Goal: Task Accomplishment & Management: Use online tool/utility

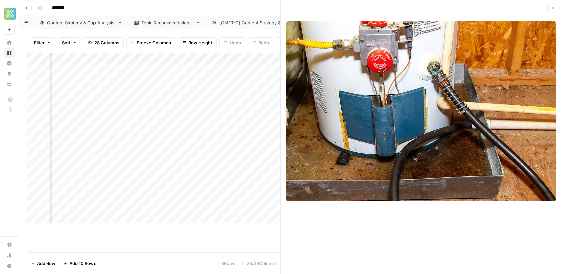
scroll to position [0, 1316]
click at [553, 6] on button "Close" at bounding box center [552, 8] width 9 height 9
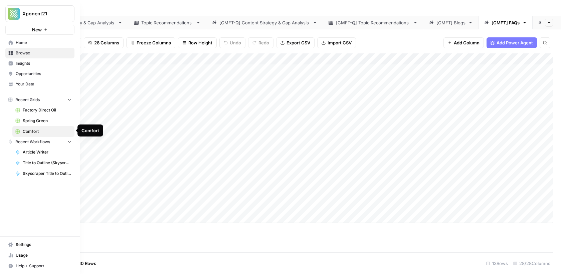
click at [39, 122] on span "Spring Green" at bounding box center [47, 121] width 49 height 6
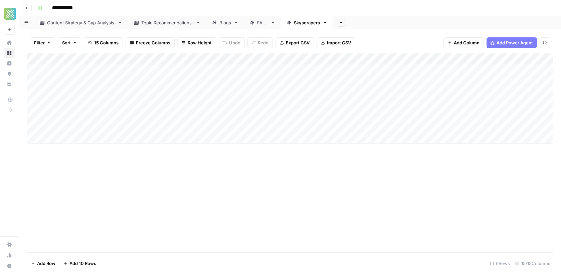
click at [340, 22] on icon "button" at bounding box center [341, 23] width 4 height 4
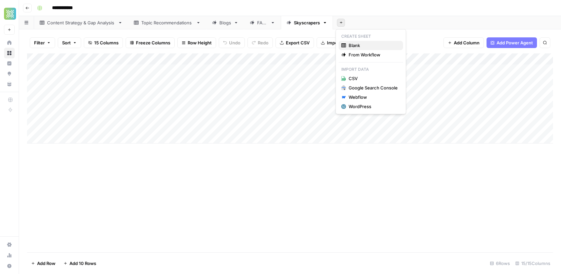
click at [353, 47] on span "Blank" at bounding box center [373, 45] width 49 height 7
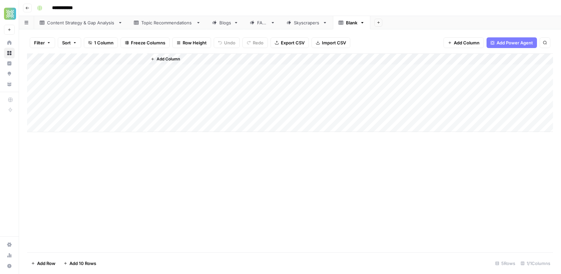
click at [351, 25] on div "Blank" at bounding box center [351, 22] width 11 height 7
type input "*"
type input "**********"
click at [352, 25] on div "Blank" at bounding box center [351, 22] width 11 height 7
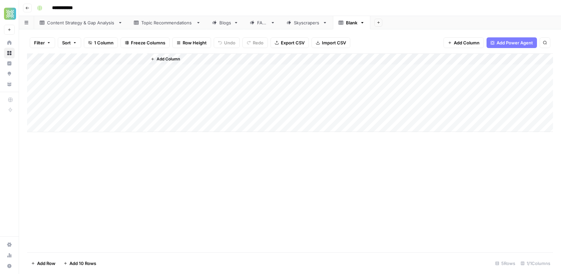
click at [352, 25] on div "Blank" at bounding box center [351, 22] width 11 height 7
click at [352, 25] on input "*****" at bounding box center [352, 22] width 12 height 9
type input "**********"
click at [449, 23] on div "Add Sheet" at bounding box center [490, 22] width 142 height 13
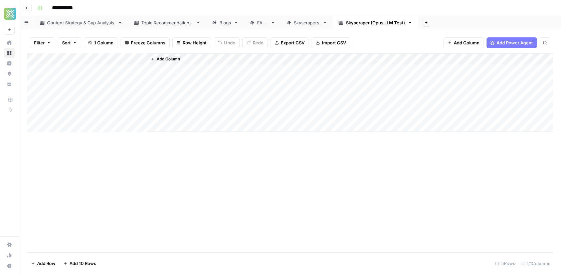
click at [309, 28] on link "Skyscrapers" at bounding box center [307, 22] width 52 height 13
click at [370, 26] on link "Skyscraper (Opus LLM Test)" at bounding box center [375, 22] width 85 height 13
click at [170, 58] on span "Add Column" at bounding box center [168, 59] width 23 height 6
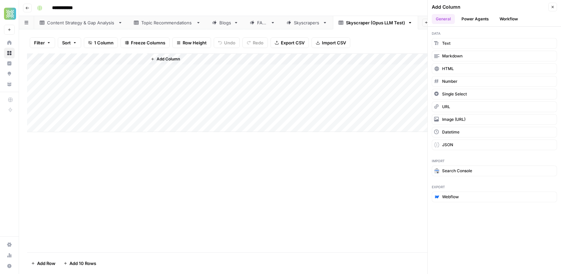
click at [512, 15] on button "Workflow" at bounding box center [509, 19] width 26 height 10
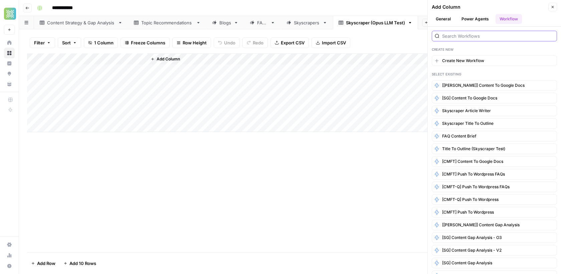
click at [467, 38] on input "search" at bounding box center [498, 36] width 112 height 7
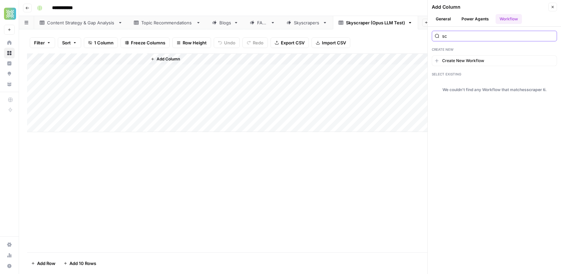
type input "s"
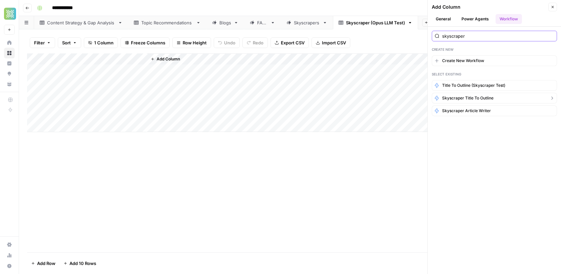
type input "skyscraper"
click at [468, 95] on span "Skyscraper Title to Outline" at bounding box center [467, 98] width 51 height 6
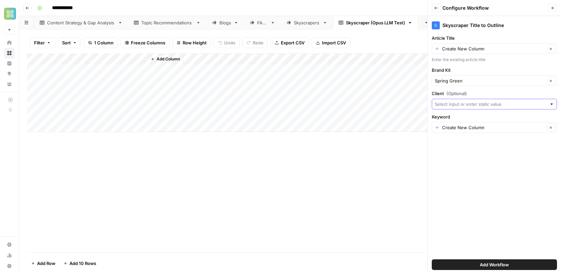
click at [491, 104] on input "Client (Optional)" at bounding box center [491, 104] width 112 height 7
type input "SpringGreen"
click at [459, 264] on button "Add Workflow" at bounding box center [494, 264] width 125 height 11
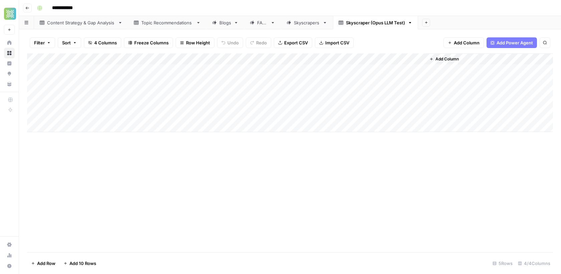
click at [139, 58] on div "Add Column" at bounding box center [290, 92] width 526 height 79
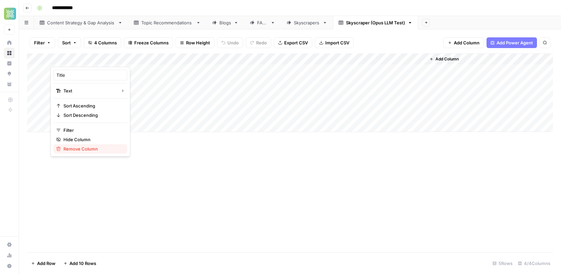
click at [85, 147] on span "Remove Column" at bounding box center [92, 149] width 58 height 7
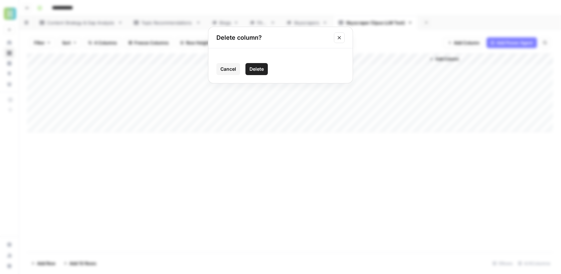
click at [259, 70] on span "Delete" at bounding box center [256, 69] width 14 height 7
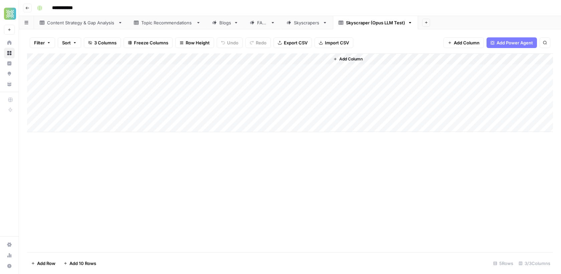
click at [302, 23] on div "Skyscrapers" at bounding box center [307, 22] width 26 height 7
click at [132, 68] on div "Add Column" at bounding box center [290, 98] width 526 height 90
click at [197, 68] on div "Add Column" at bounding box center [290, 98] width 526 height 90
drag, startPoint x: 233, startPoint y: 68, endPoint x: 184, endPoint y: 68, distance: 49.4
click at [184, 68] on div "Add Column" at bounding box center [290, 98] width 526 height 90
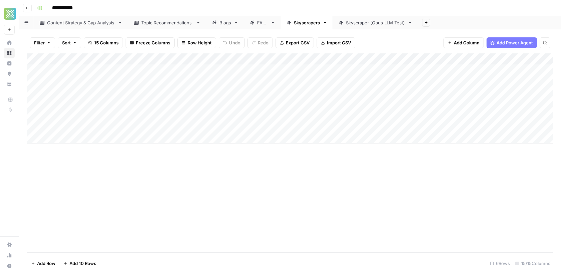
click at [352, 28] on link "Skyscraper (Opus LLM Test)" at bounding box center [375, 22] width 85 height 13
click at [102, 70] on div "Add Column" at bounding box center [290, 92] width 526 height 79
click at [176, 67] on div "Add Column" at bounding box center [290, 92] width 526 height 79
click at [297, 23] on div "Skyscrapers" at bounding box center [307, 22] width 26 height 7
click at [378, 26] on div "Skyscraper (Opus LLM Test)" at bounding box center [375, 22] width 59 height 7
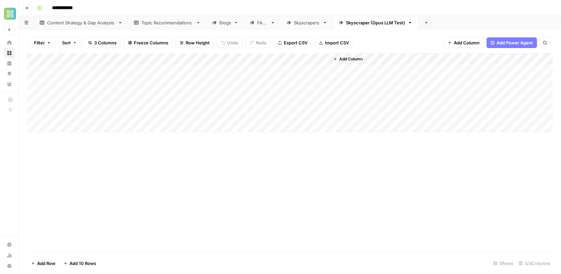
click at [272, 69] on div "Add Column" at bounding box center [290, 92] width 526 height 79
click at [311, 20] on div "Skyscrapers" at bounding box center [307, 22] width 26 height 7
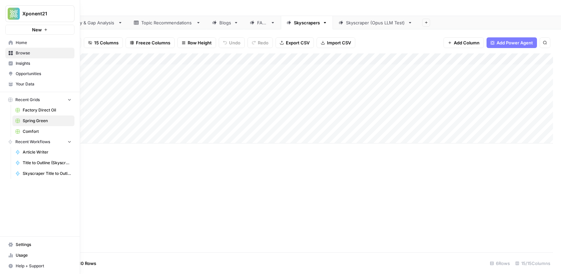
click at [10, 51] on icon at bounding box center [11, 53] width 4 height 4
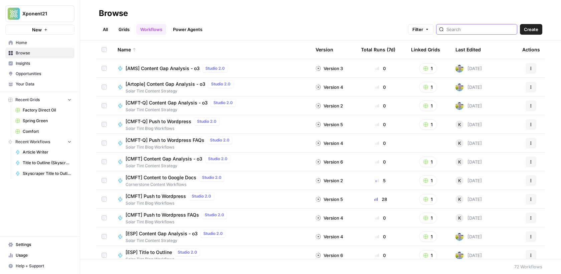
click at [476, 27] on input "search" at bounding box center [480, 29] width 68 height 7
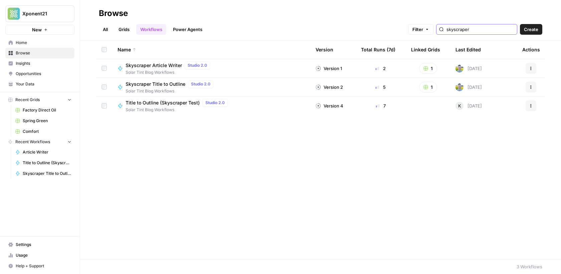
type input "skyscraper"
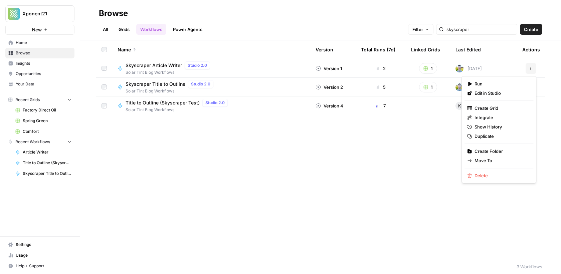
click at [531, 69] on icon "button" at bounding box center [531, 69] width 1 height 1
click at [488, 134] on span "Duplicate" at bounding box center [500, 136] width 53 height 7
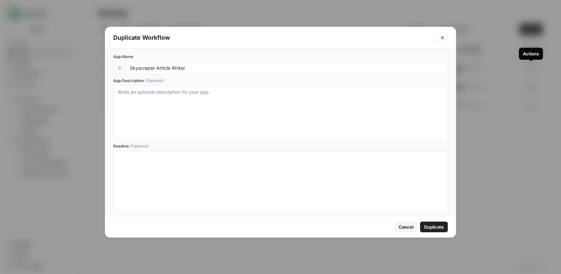
click at [193, 64] on div "Skyscraper Article Writer" at bounding box center [287, 68] width 322 height 12
click at [191, 68] on input "Skyscraper Article Writer" at bounding box center [287, 68] width 314 height 6
type input "Skyscraper Article Writer (Opus LLM Test)"
click at [435, 229] on span "Duplicate" at bounding box center [434, 227] width 20 height 7
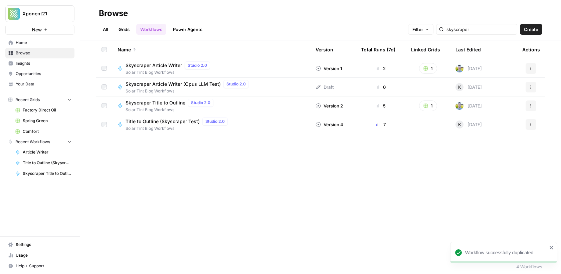
click at [173, 85] on span "Skyscraper Article Writer (Opus LLM Test)" at bounding box center [173, 84] width 95 height 7
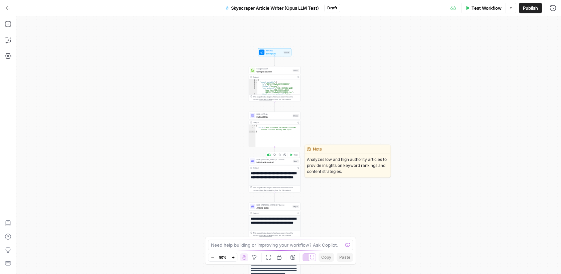
click at [272, 164] on div "LLM · [PERSON_NAME] 3.7 Sonnet Initial article draft Step 1 Copy step Delete st…" at bounding box center [275, 161] width 52 height 8
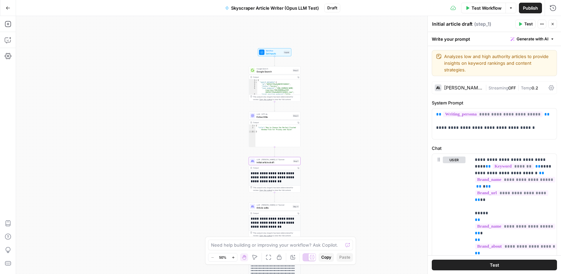
click at [470, 85] on div "[PERSON_NAME] 3.7 Sonnet" at bounding box center [463, 87] width 38 height 5
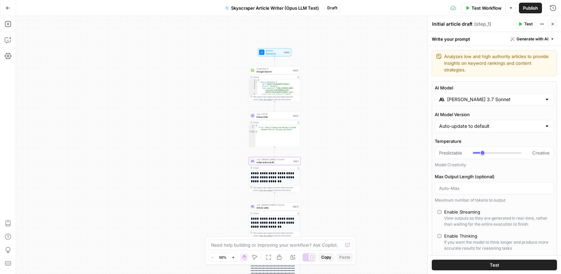
click at [471, 96] on input "[PERSON_NAME] 3.7 Sonnet" at bounding box center [494, 99] width 94 height 7
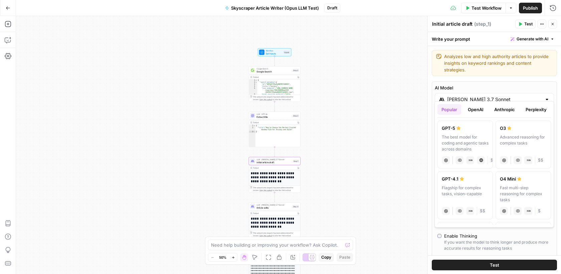
click at [499, 110] on button "Anthropic" at bounding box center [504, 109] width 29 height 11
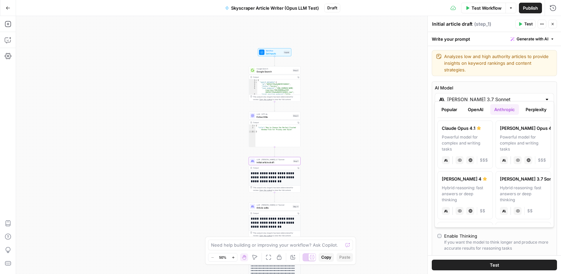
click at [458, 149] on div "Powerful model for complex and writing tasks" at bounding box center [465, 143] width 47 height 18
type input "Claude Opus 4.1"
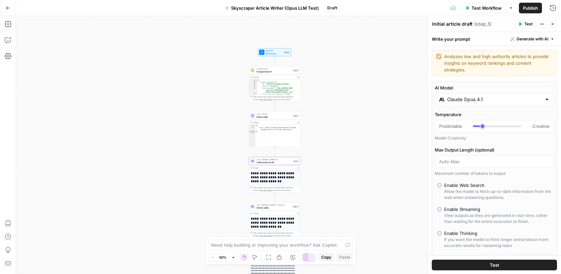
scroll to position [44, 0]
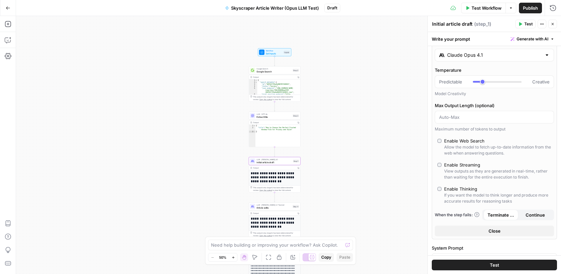
click at [441, 138] on label "Enable Web Search Allow the model to fetch up-to-date information from the web …" at bounding box center [494, 147] width 114 height 19
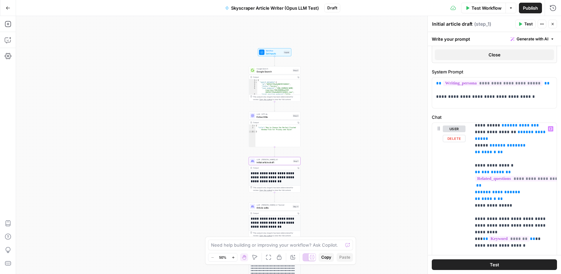
scroll to position [305, 0]
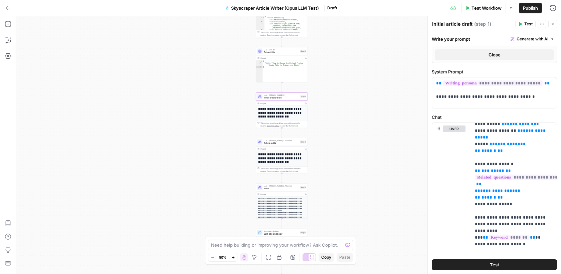
click at [284, 146] on div "LLM · [PERSON_NAME] 3.7 Sonnet Article edits Step 4" at bounding box center [282, 142] width 52 height 8
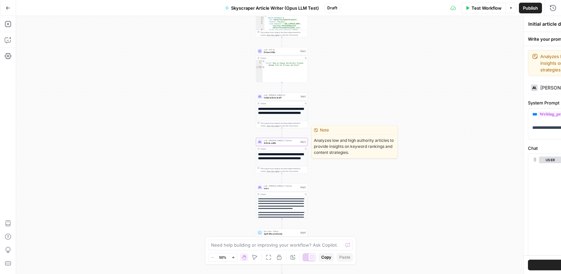
type textarea "Article edits"
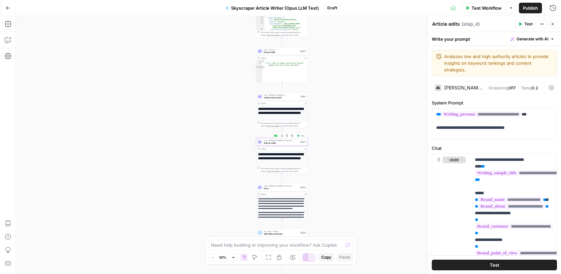
click at [473, 85] on div "[PERSON_NAME] 3.7 Sonnet" at bounding box center [463, 87] width 38 height 5
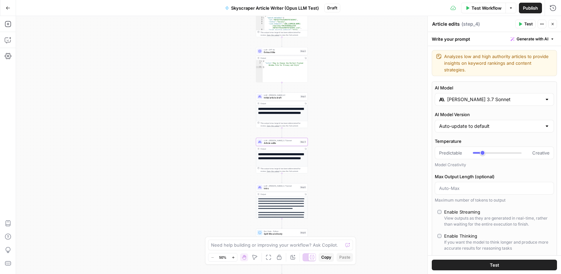
click at [476, 96] on input "[PERSON_NAME] 3.7 Sonnet" at bounding box center [494, 99] width 94 height 7
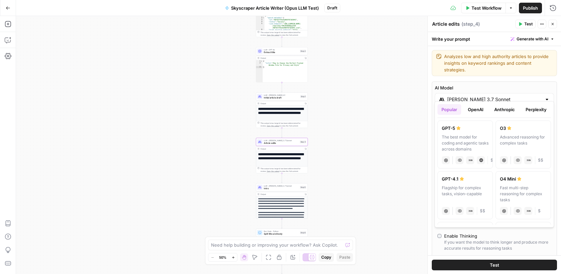
click at [499, 109] on button "Anthropic" at bounding box center [504, 109] width 29 height 11
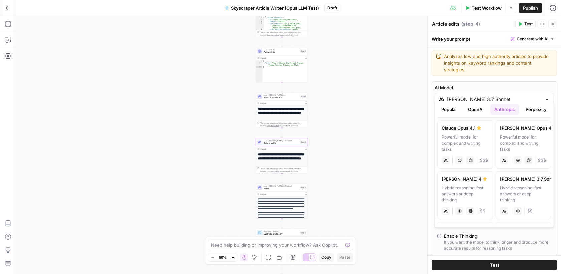
click at [463, 131] on label "[PERSON_NAME] Opus 4.1 Powerful model for complex and writing tasks anthropic V…" at bounding box center [464, 145] width 55 height 48
type input "Claude Opus 4.1"
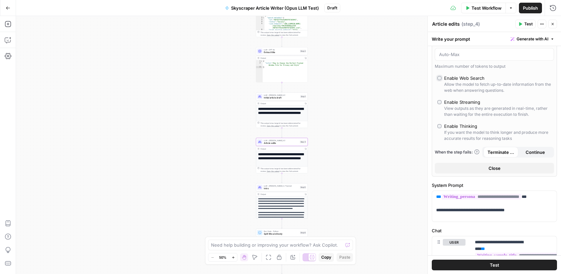
scroll to position [118, 0]
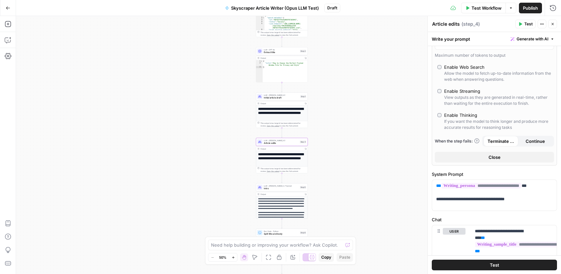
click at [371, 143] on div "**********" at bounding box center [288, 145] width 545 height 258
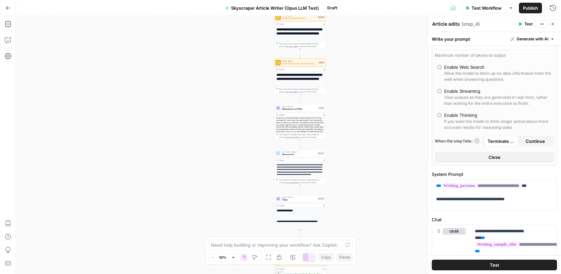
click at [526, 10] on span "Publish" at bounding box center [530, 8] width 15 height 7
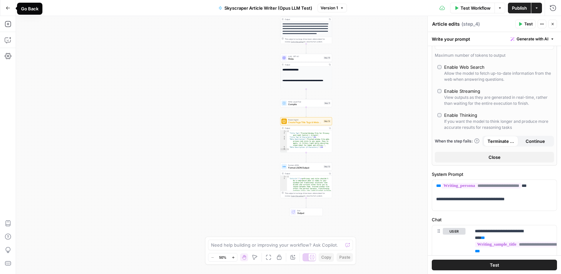
click at [7, 10] on button "Go Back" at bounding box center [8, 8] width 12 height 12
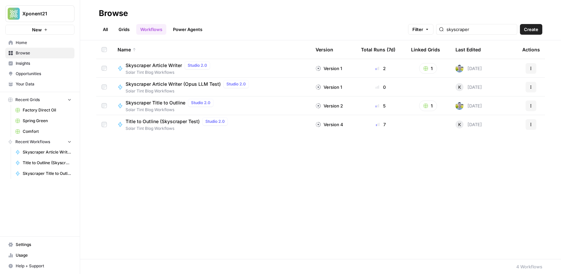
click at [32, 55] on span "Browse" at bounding box center [44, 53] width 56 height 6
click at [35, 123] on link "Spring Green" at bounding box center [43, 121] width 62 height 11
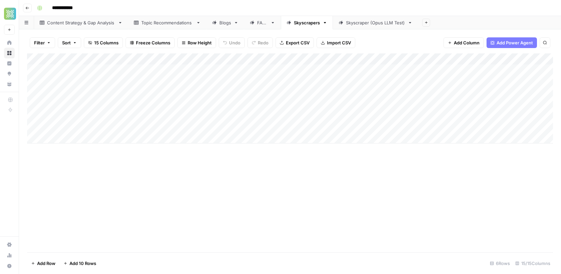
click at [377, 25] on div "Skyscraper (Opus LLM Test)" at bounding box center [375, 22] width 59 height 7
click at [308, 28] on link "Skyscrapers" at bounding box center [307, 22] width 52 height 13
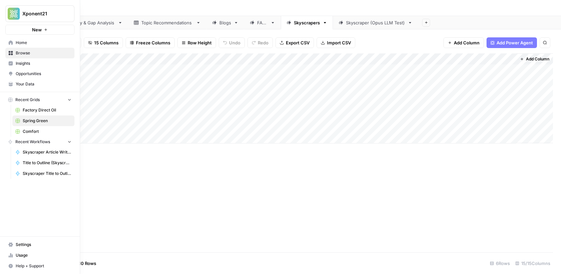
click at [13, 51] on link "Browse" at bounding box center [39, 53] width 69 height 11
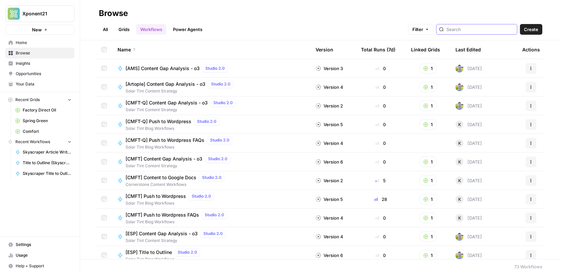
click at [486, 26] on input "search" at bounding box center [480, 29] width 68 height 7
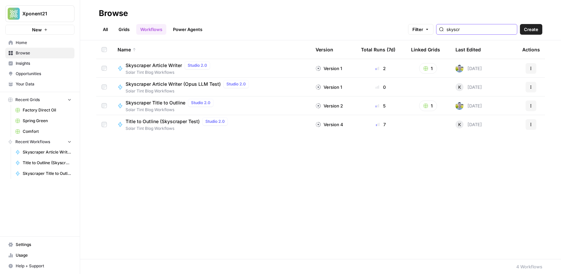
type input "skyscr"
click at [160, 87] on div "Skyscraper Article Writer (Opus LLM Test) Studio 2.0" at bounding box center [189, 84] width 126 height 8
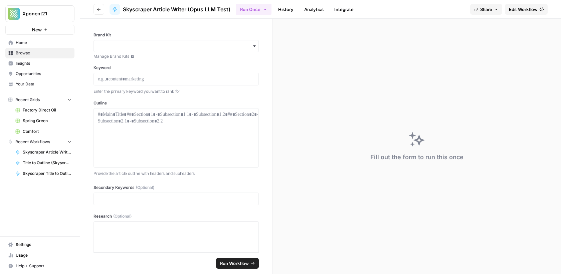
click at [523, 6] on span "Edit Workflow" at bounding box center [523, 9] width 29 height 7
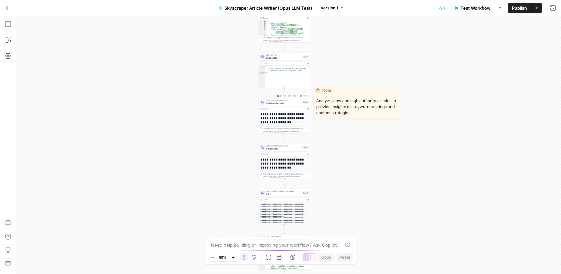
click at [284, 104] on span "Initial article draft" at bounding box center [283, 103] width 35 height 3
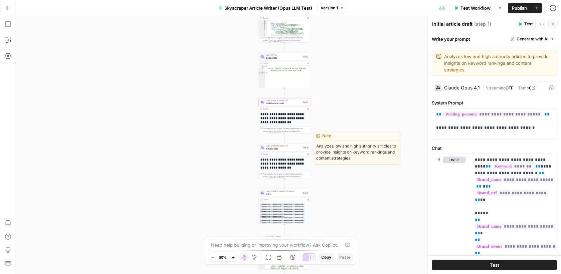
click at [276, 148] on span "Article edits" at bounding box center [283, 148] width 35 height 3
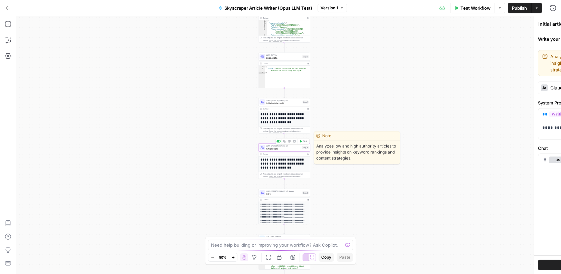
type textarea "Article edits"
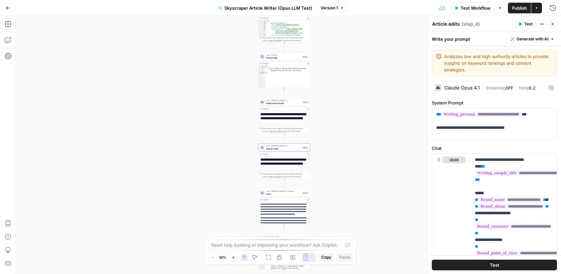
click at [355, 102] on div "**********" at bounding box center [288, 145] width 545 height 258
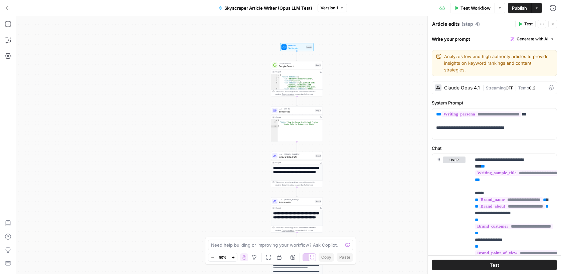
click at [6, 10] on icon "button" at bounding box center [8, 8] width 5 height 5
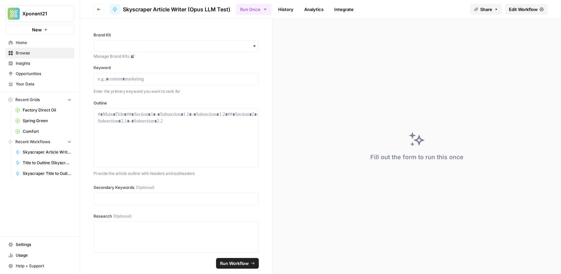
click at [47, 118] on span "Spring Green" at bounding box center [47, 121] width 49 height 6
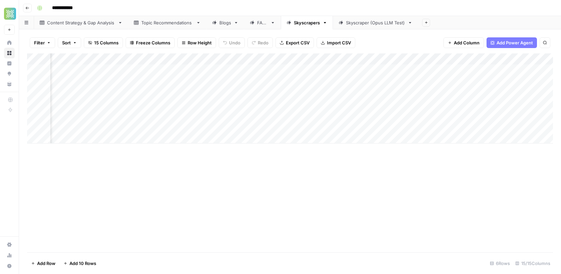
scroll to position [0, 378]
click at [376, 25] on div "Skyscraper (Opus LLM Test)" at bounding box center [375, 22] width 59 height 7
click at [525, 60] on button "Add Column" at bounding box center [534, 59] width 35 height 9
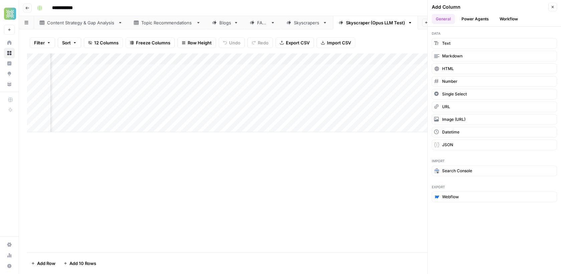
click at [515, 16] on button "Workflow" at bounding box center [509, 19] width 26 height 10
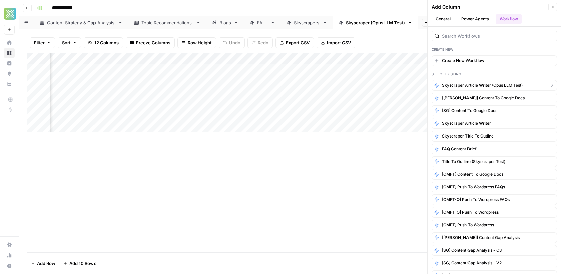
click at [491, 84] on span "Skyscraper Article Writer (Opus LLM Test)" at bounding box center [482, 85] width 80 height 6
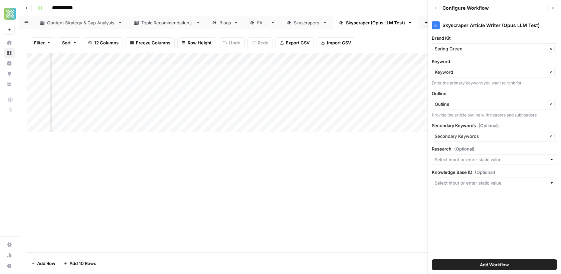
scroll to position [0, 271]
click at [510, 158] on input "Research (Optional)" at bounding box center [491, 159] width 112 height 7
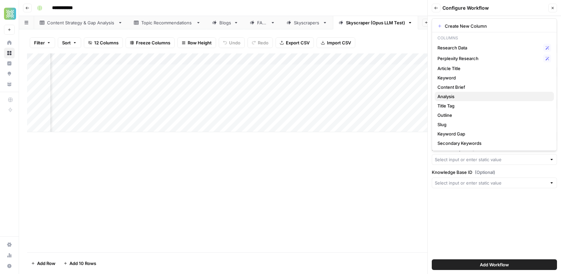
click at [458, 95] on span "Analysis" at bounding box center [492, 96] width 111 height 7
type input "Analysis"
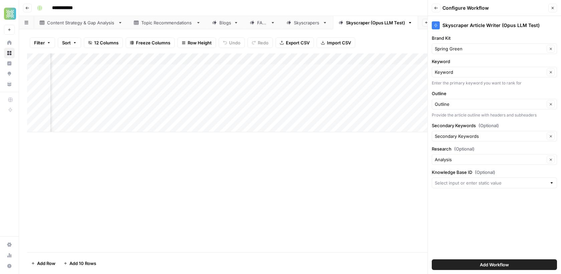
click at [361, 22] on div "Skyscraper (Opus LLM Test)" at bounding box center [375, 22] width 59 height 7
click at [311, 24] on div "Skyscrapers" at bounding box center [307, 22] width 26 height 7
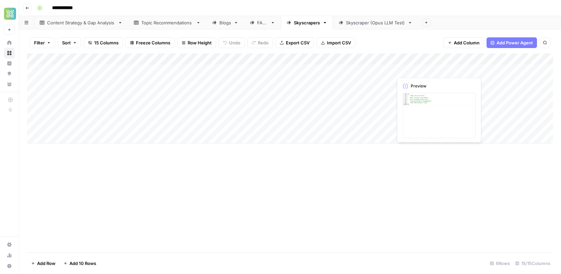
click at [374, 216] on div "Add Column" at bounding box center [290, 152] width 526 height 199
click at [260, 60] on div "Add Column" at bounding box center [290, 98] width 526 height 90
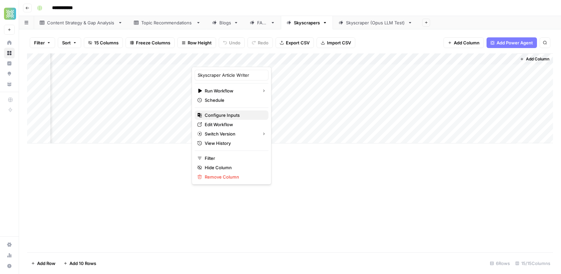
click at [220, 114] on span "Configure Inputs" at bounding box center [234, 115] width 58 height 7
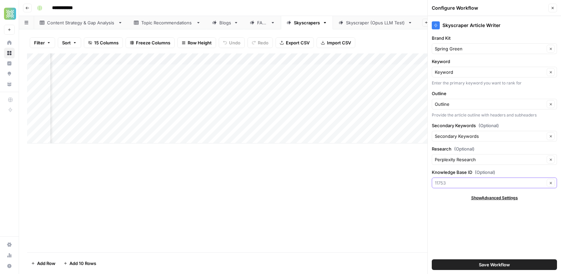
drag, startPoint x: 450, startPoint y: 180, endPoint x: 431, endPoint y: 179, distance: 18.4
click at [431, 179] on div "Skyscraper Article Writer Brand Kit Spring Green Clear Keyword Keyword Clear En…" at bounding box center [494, 145] width 133 height 258
type input "11753"
click at [404, 209] on div "Add Column" at bounding box center [290, 152] width 526 height 199
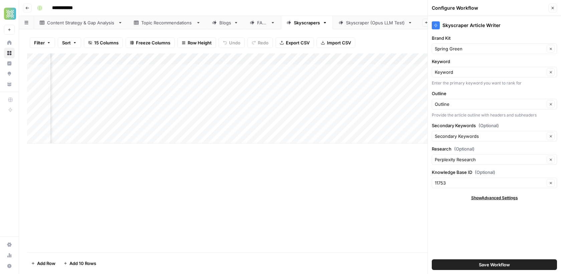
click at [379, 25] on div "Skyscraper (Opus LLM Test)" at bounding box center [375, 22] width 59 height 7
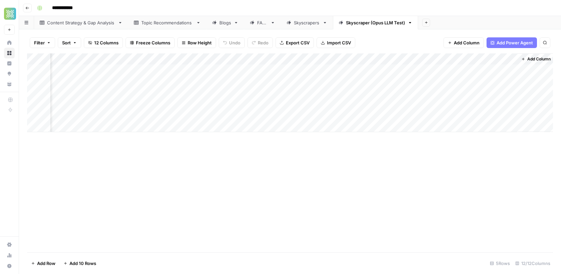
scroll to position [0, 355]
click at [527, 60] on span "Add Column" at bounding box center [537, 59] width 23 height 6
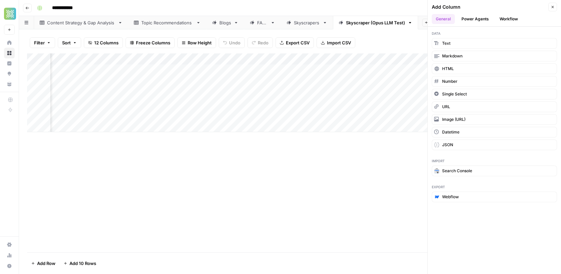
click at [363, 168] on div "Add Column" at bounding box center [290, 152] width 526 height 199
click at [503, 20] on button "Workflow" at bounding box center [509, 19] width 26 height 10
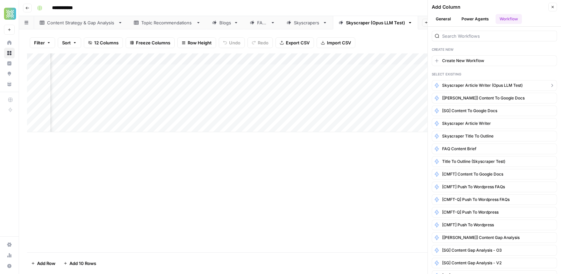
click at [482, 84] on span "Skyscraper Article Writer (Opus LLM Test)" at bounding box center [482, 85] width 80 height 6
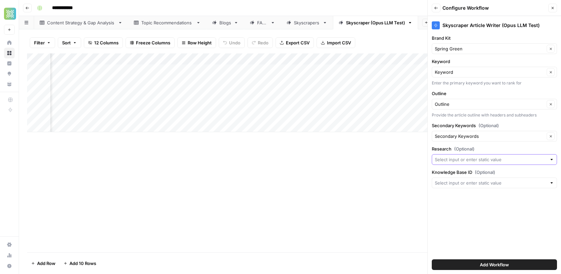
click at [458, 157] on input "Research (Optional)" at bounding box center [491, 159] width 112 height 7
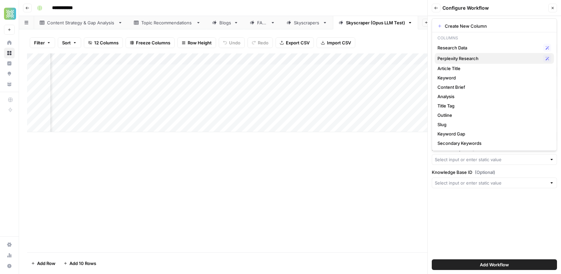
click at [468, 58] on span "Perplexity Research" at bounding box center [488, 58] width 103 height 7
type input "Perplexity Research"
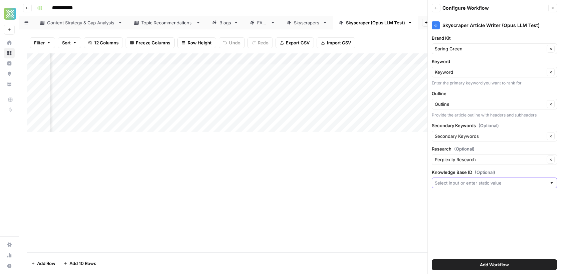
click at [453, 183] on input "Knowledge Base ID (Optional)" at bounding box center [491, 183] width 112 height 7
type input "11753"
click at [465, 265] on button "Add Workflow" at bounding box center [494, 264] width 125 height 11
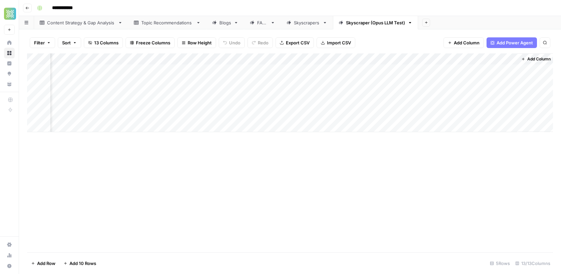
scroll to position [0, 473]
click at [311, 28] on link "Skyscrapers" at bounding box center [307, 22] width 52 height 13
click at [261, 59] on div "Add Column" at bounding box center [290, 98] width 526 height 90
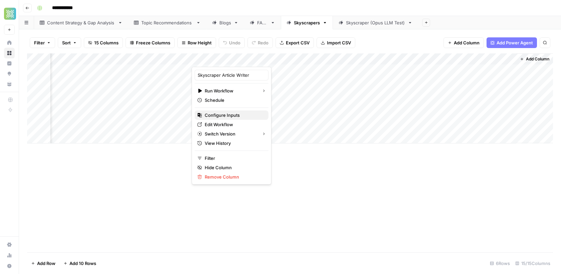
click at [217, 113] on span "Configure Inputs" at bounding box center [234, 115] width 58 height 7
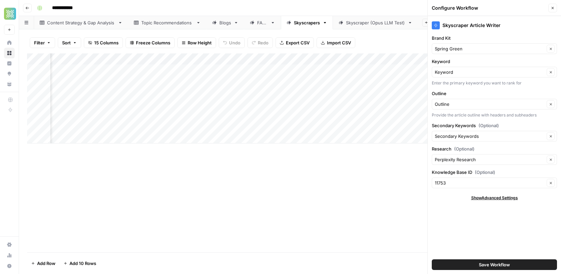
click at [351, 14] on header "**********" at bounding box center [290, 8] width 542 height 16
click at [352, 22] on div "Skyscraper (Opus LLM Test)" at bounding box center [375, 22] width 59 height 7
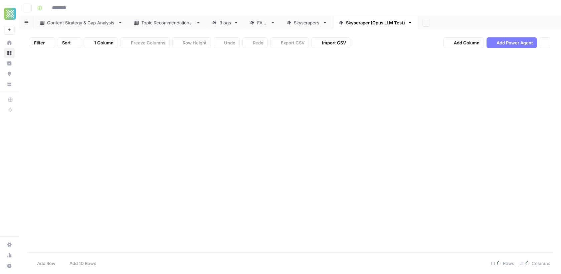
type input "**********"
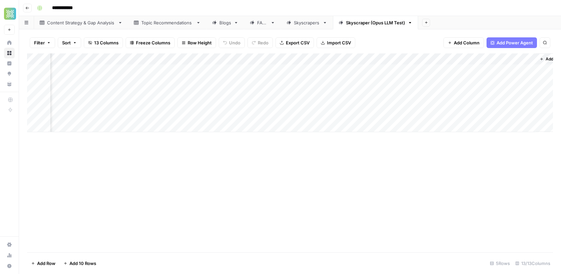
scroll to position [0, 473]
click at [502, 58] on div "Add Column" at bounding box center [290, 92] width 526 height 79
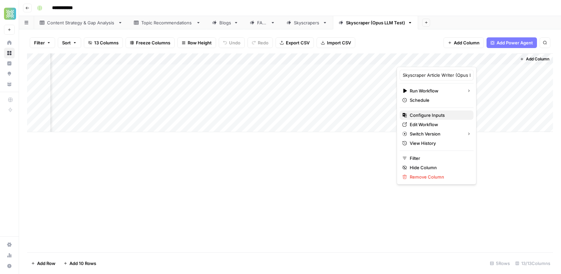
click at [429, 118] on button "Configure Inputs" at bounding box center [437, 115] width 74 height 9
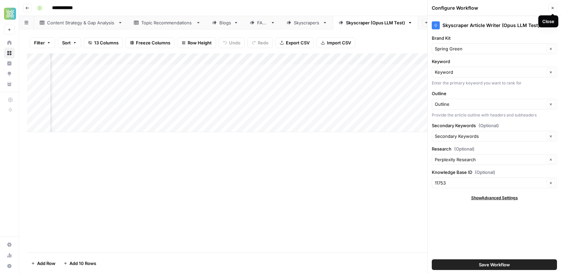
click at [552, 4] on button "Close" at bounding box center [552, 8] width 9 height 9
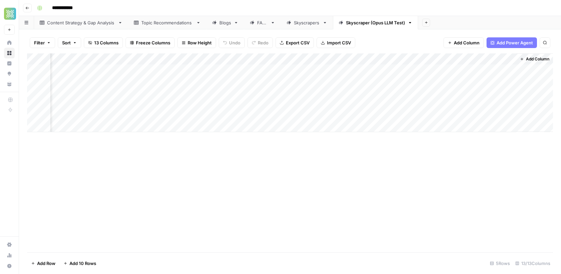
click at [455, 68] on div "Add Column" at bounding box center [290, 92] width 526 height 79
click at [309, 25] on div "Skyscrapers" at bounding box center [307, 22] width 26 height 7
click at [237, 69] on div "Add Column" at bounding box center [290, 98] width 526 height 90
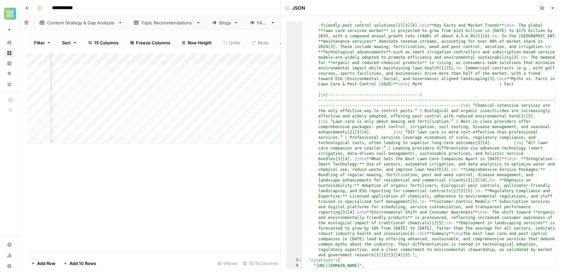
scroll to position [57, 0]
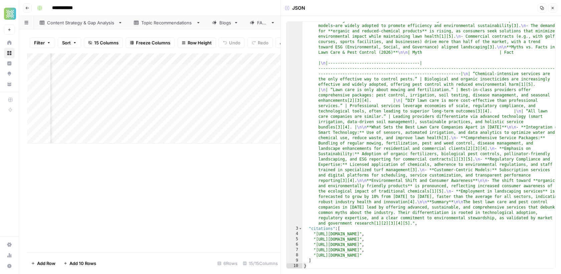
click at [552, 8] on icon "button" at bounding box center [553, 8] width 2 height 2
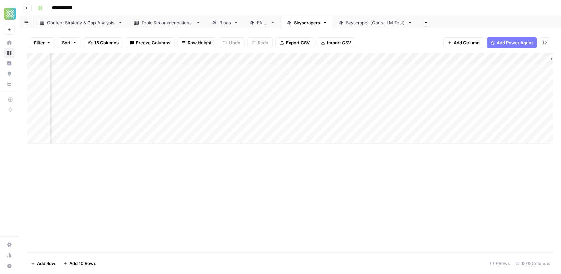
scroll to position [0, 622]
click at [381, 23] on div "Skyscraper (Opus LLM Test)" at bounding box center [375, 22] width 59 height 7
click at [397, 68] on div "Add Column" at bounding box center [290, 92] width 526 height 79
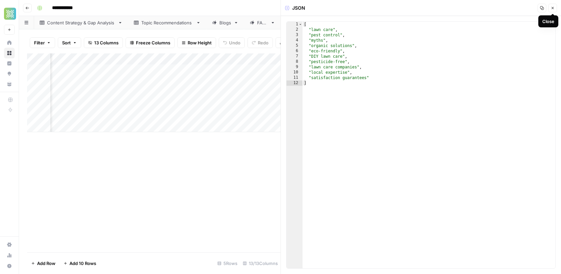
click at [553, 7] on icon "button" at bounding box center [553, 8] width 4 height 4
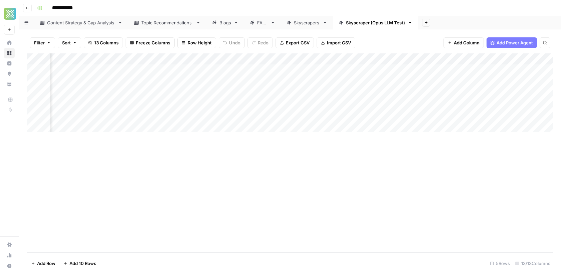
scroll to position [0, 455]
click at [299, 23] on div "Skyscrapers" at bounding box center [307, 22] width 26 height 7
click at [409, 59] on div "Add Column" at bounding box center [290, 98] width 526 height 90
click at [407, 40] on div "Filter Sort 15 Columns Freeze Columns Row Height Undo Redo Export CSV Import CS…" at bounding box center [290, 42] width 526 height 21
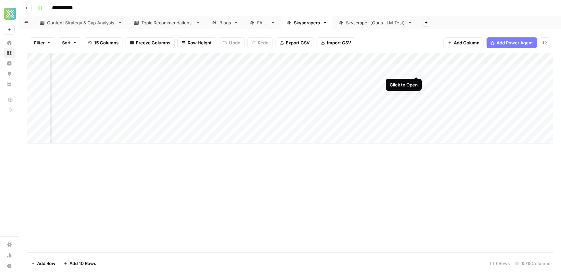
click at [415, 69] on div "Add Column" at bounding box center [290, 98] width 526 height 90
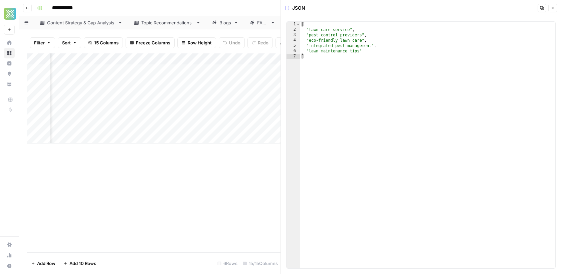
click at [555, 8] on button "Close" at bounding box center [552, 8] width 9 height 9
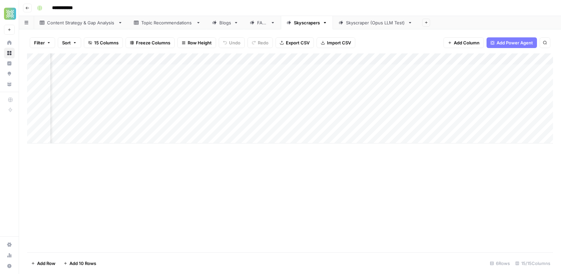
scroll to position [0, 489]
click at [383, 24] on div "Skyscraper (Opus LLM Test)" at bounding box center [375, 22] width 59 height 7
click at [309, 18] on link "Skyscrapers" at bounding box center [307, 22] width 52 height 13
